Goal: Browse casually

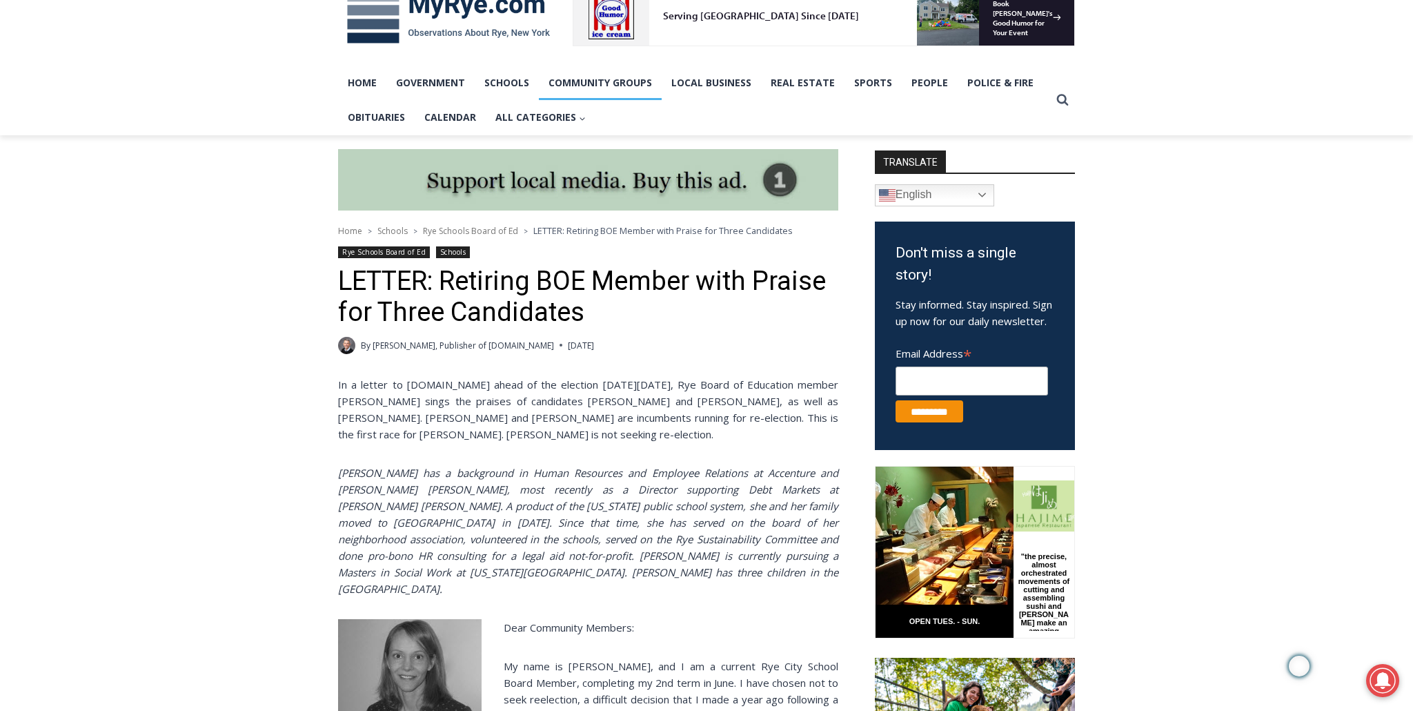
scroll to position [286, 0]
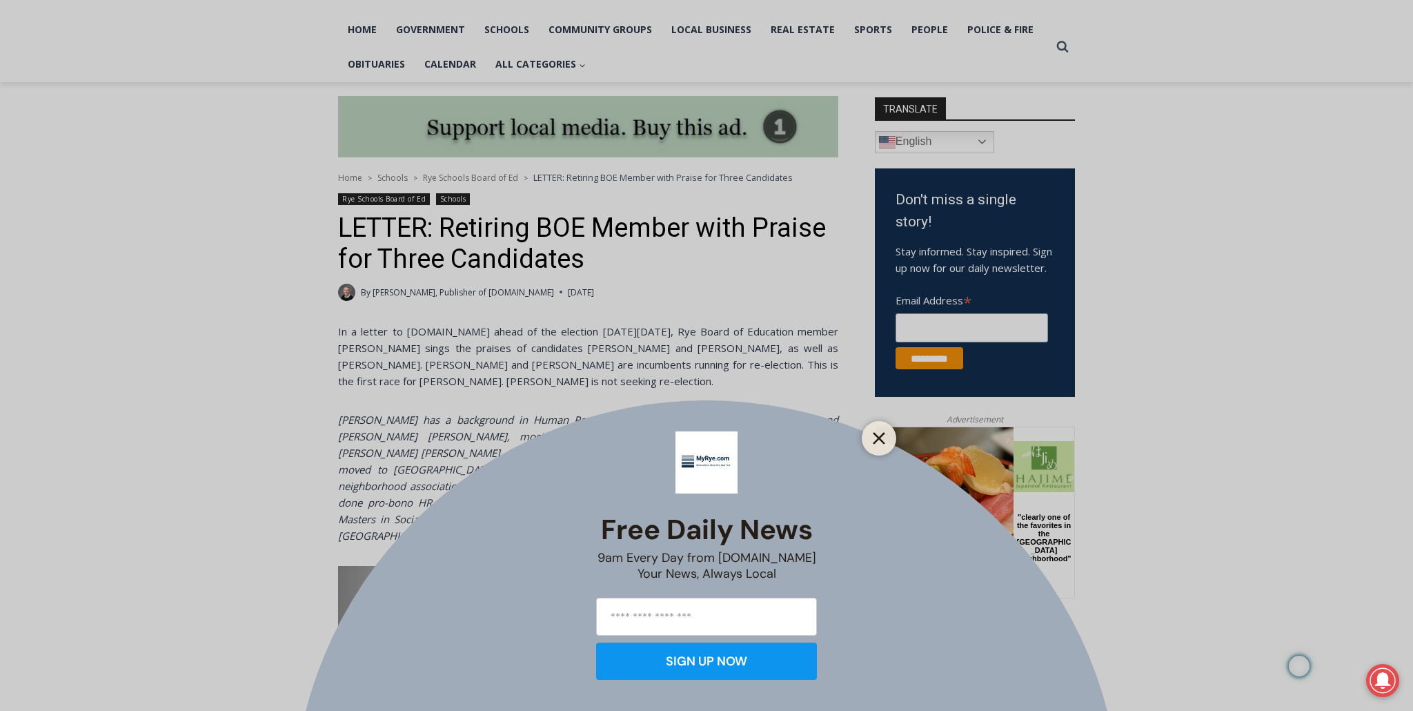
click at [873, 441] on icon "Close" at bounding box center [879, 438] width 12 height 12
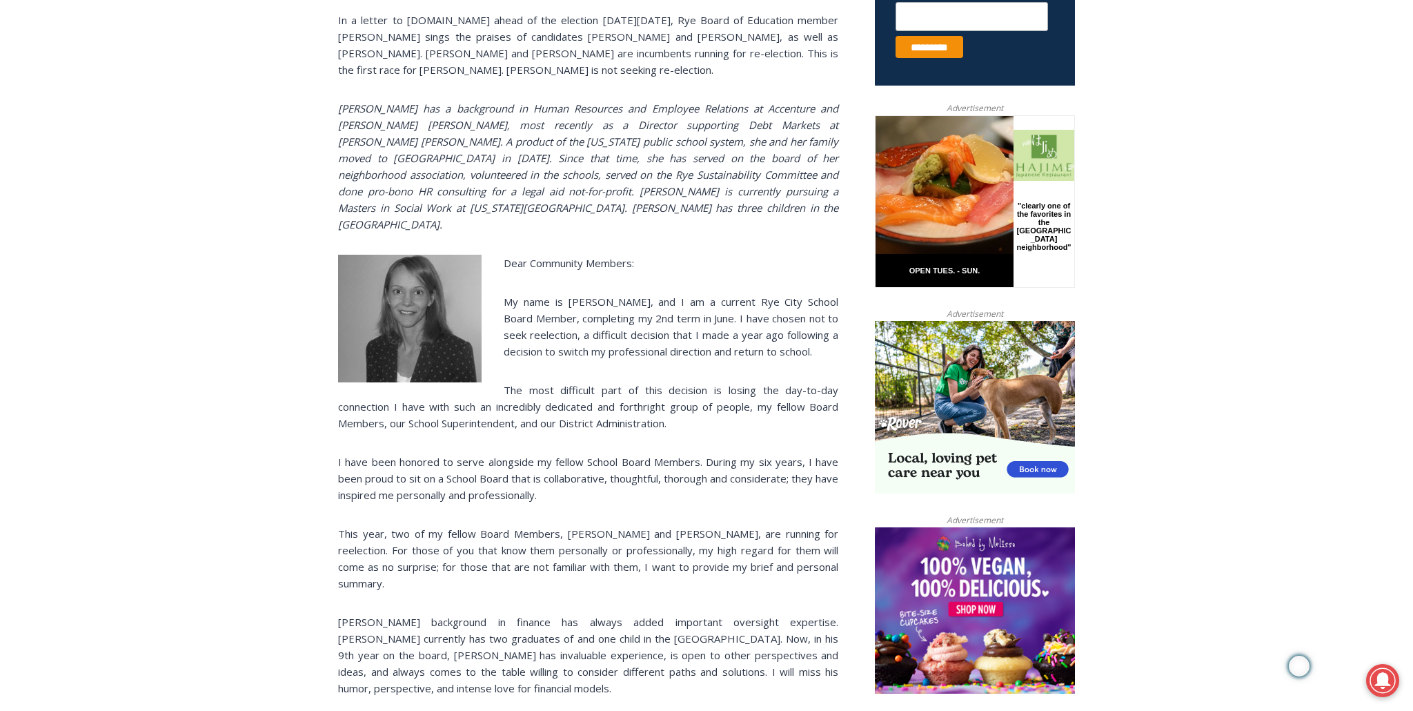
scroll to position [0, 0]
